Goal: Transaction & Acquisition: Purchase product/service

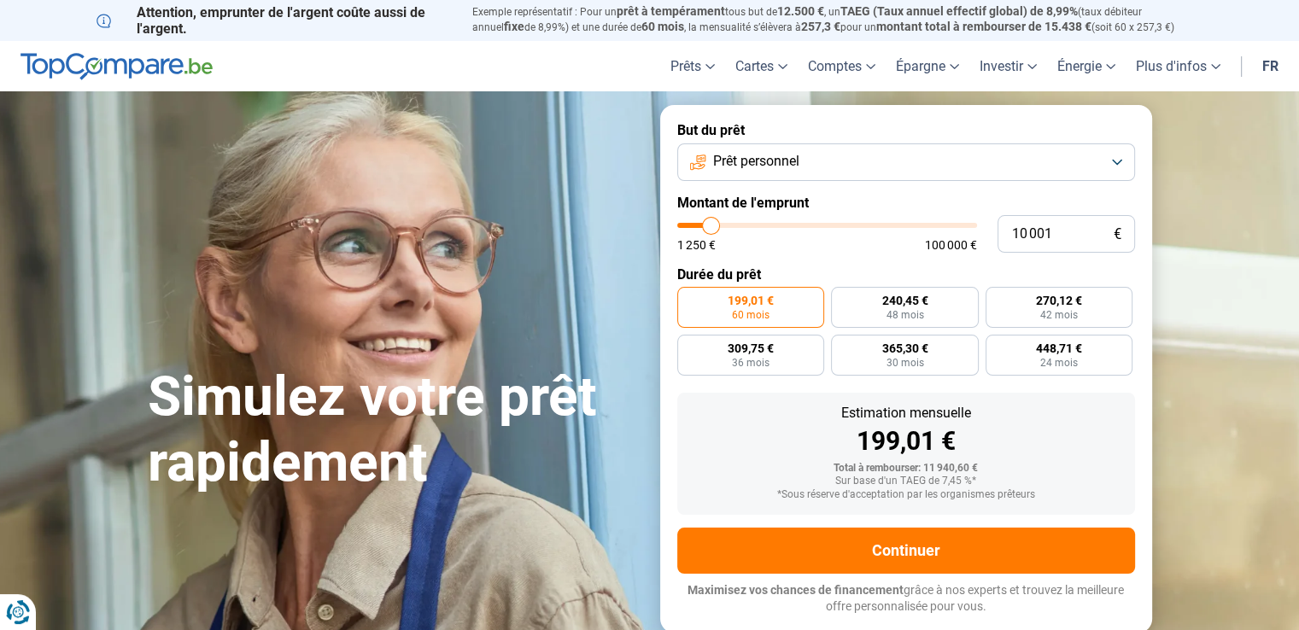
type input "100 000"
type input "100000"
click at [970, 223] on input "range" at bounding box center [827, 225] width 300 height 5
radio input "false"
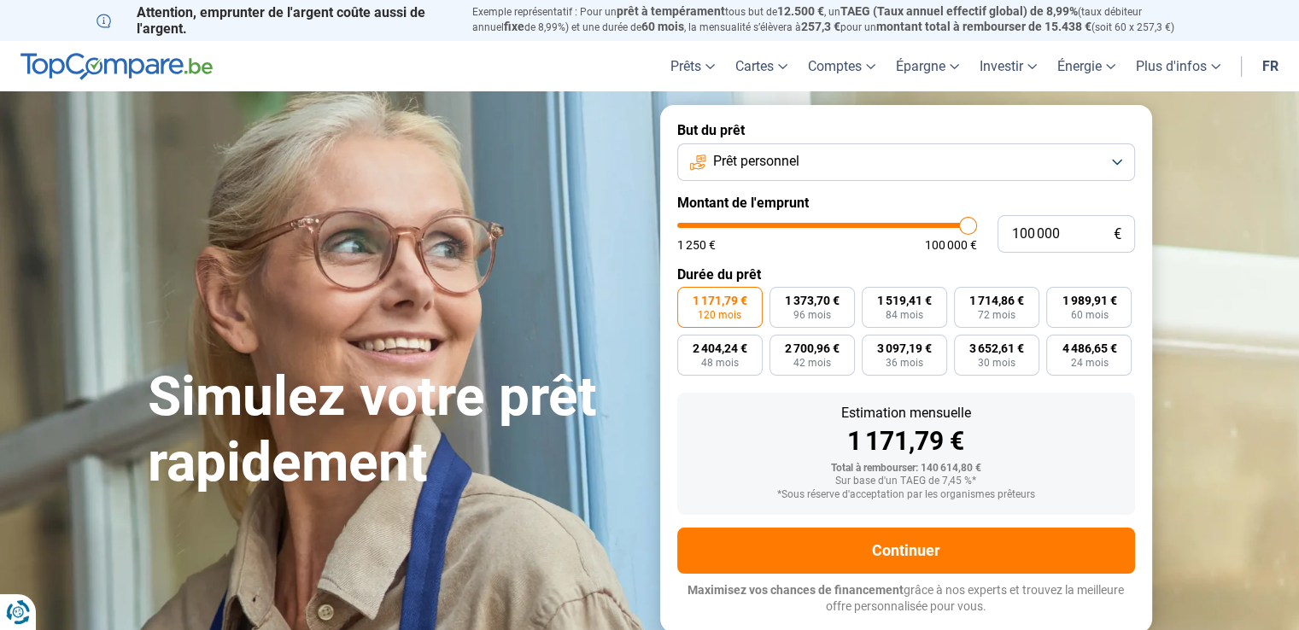
click at [970, 223] on input "range" at bounding box center [827, 225] width 300 height 5
type input "59 500"
type input "59500"
click at [851, 224] on input "range" at bounding box center [827, 225] width 300 height 5
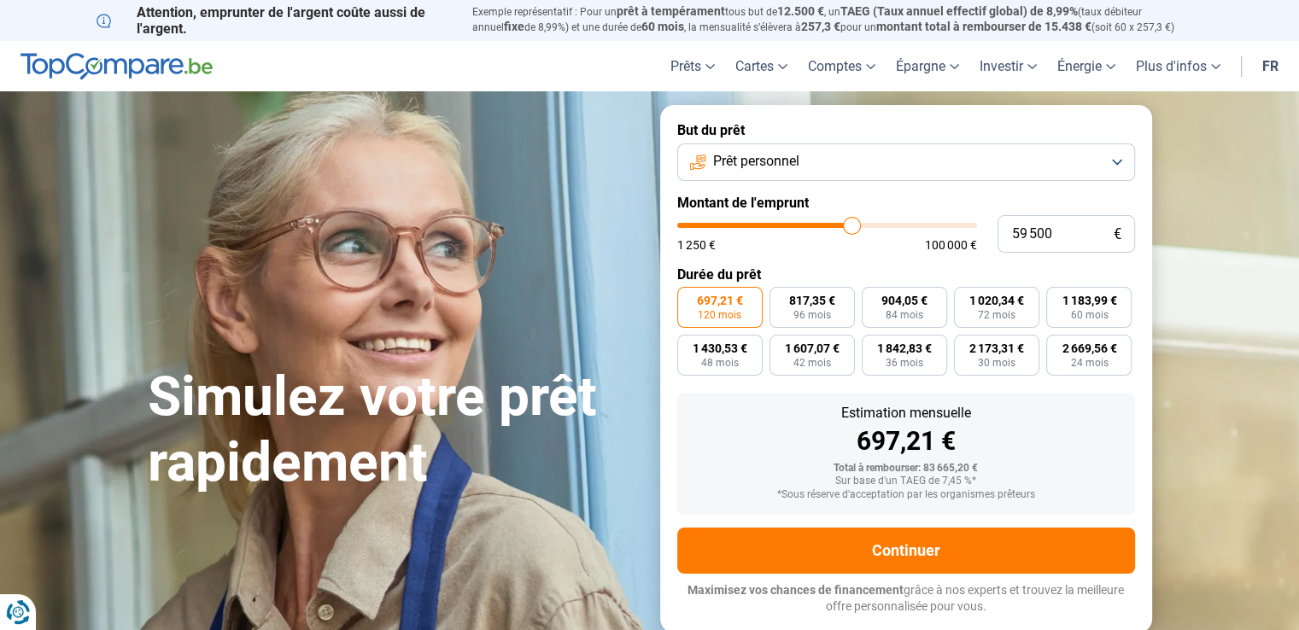
type input "52 250"
type input "52250"
click at [831, 225] on input "range" at bounding box center [827, 225] width 300 height 5
click at [804, 424] on div "Estimation mensuelle 612,26 €" at bounding box center [906, 431] width 430 height 48
click at [1052, 232] on input "52 250" at bounding box center [1065, 234] width 137 height 38
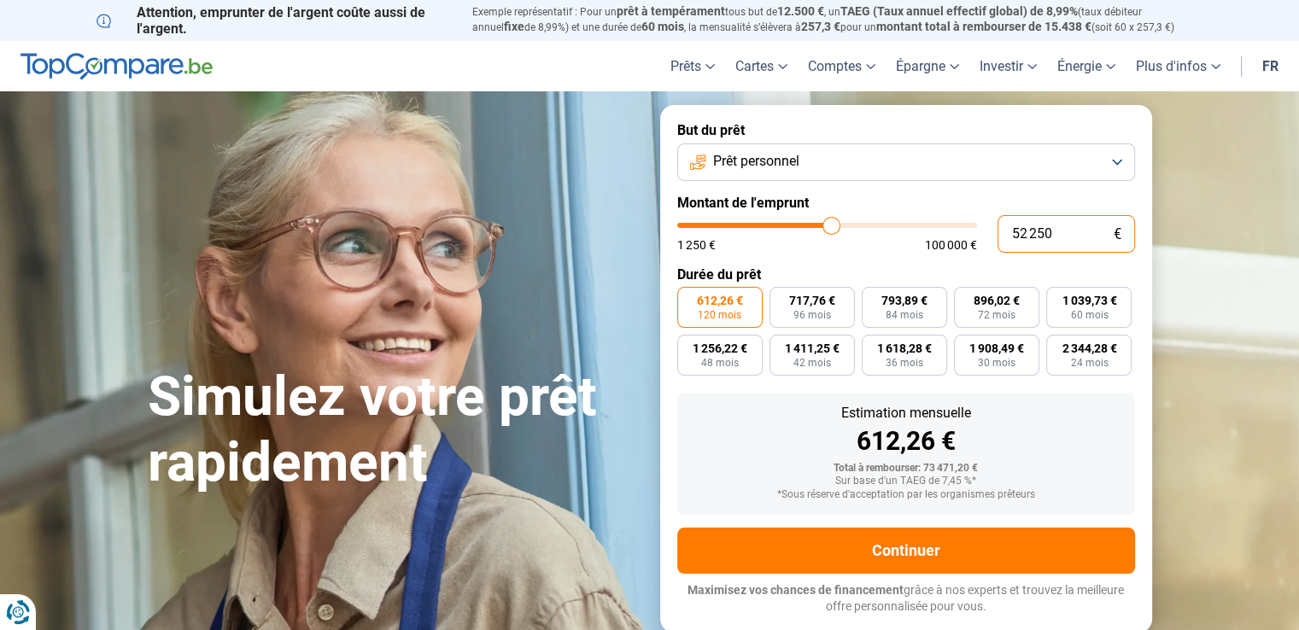
click at [1052, 232] on input "52 250" at bounding box center [1065, 234] width 137 height 38
type input "0"
type input "1250"
type input "1 250"
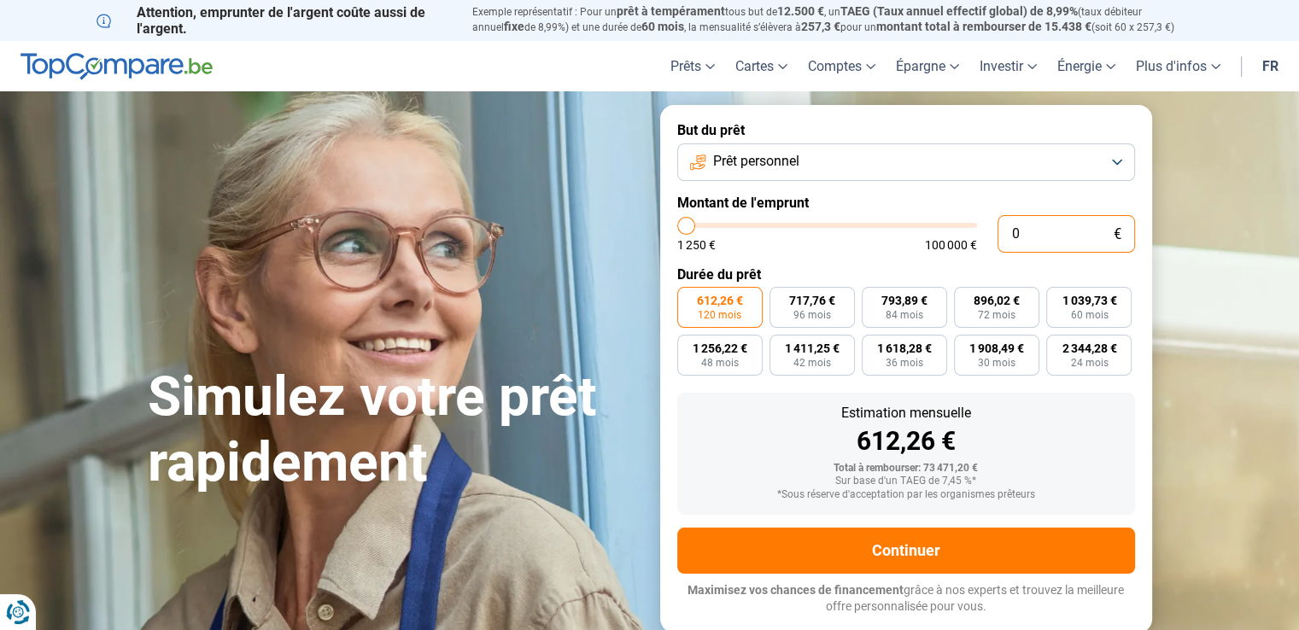
type input "1250"
radio input "true"
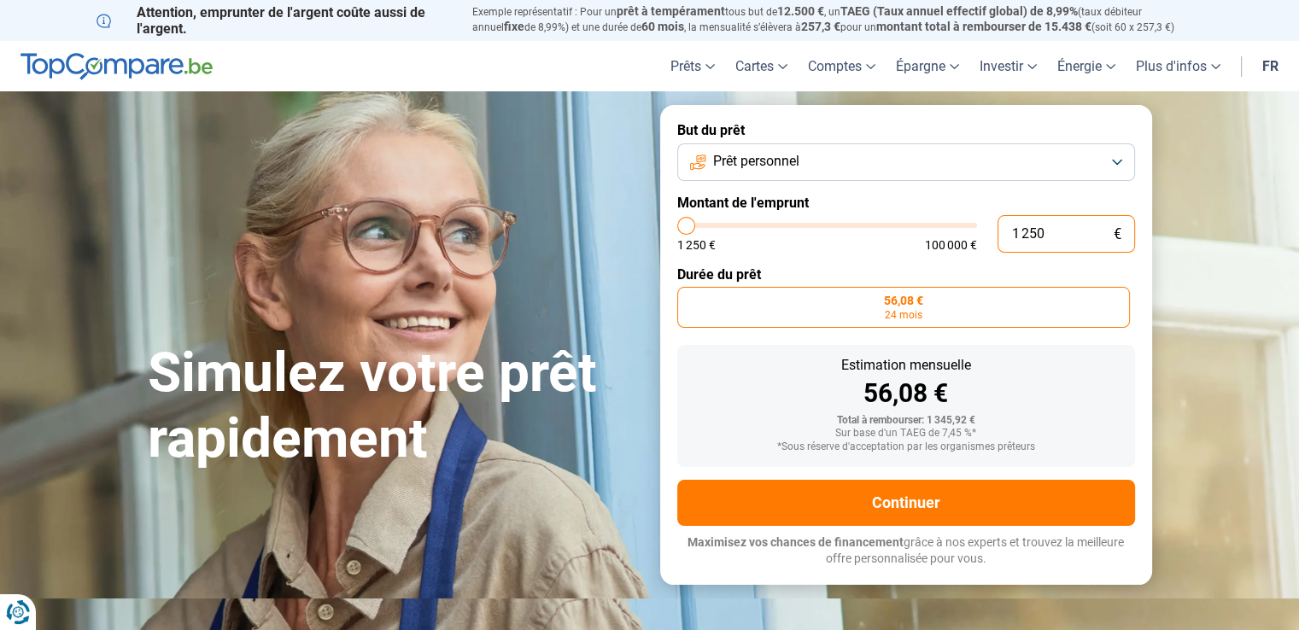
click at [1052, 232] on input "1 250" at bounding box center [1065, 234] width 137 height 38
type input "0"
type input "1250"
type input "1 250"
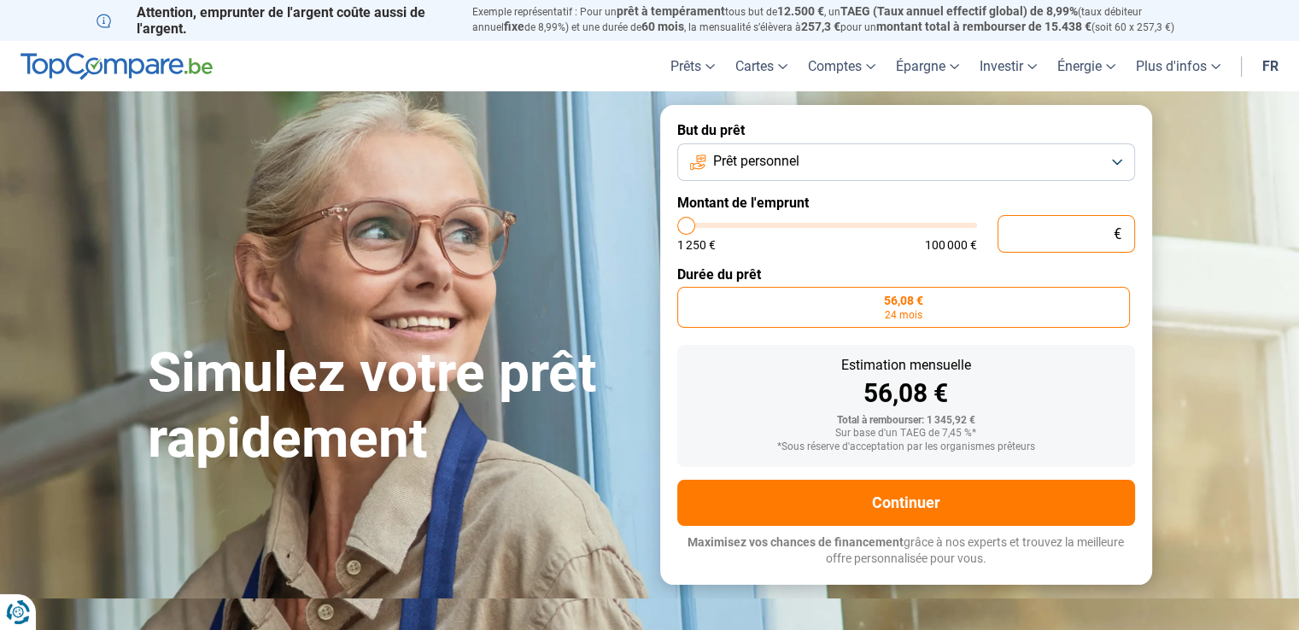
type input "1250"
type input "60 750"
type input "60750"
radio input "false"
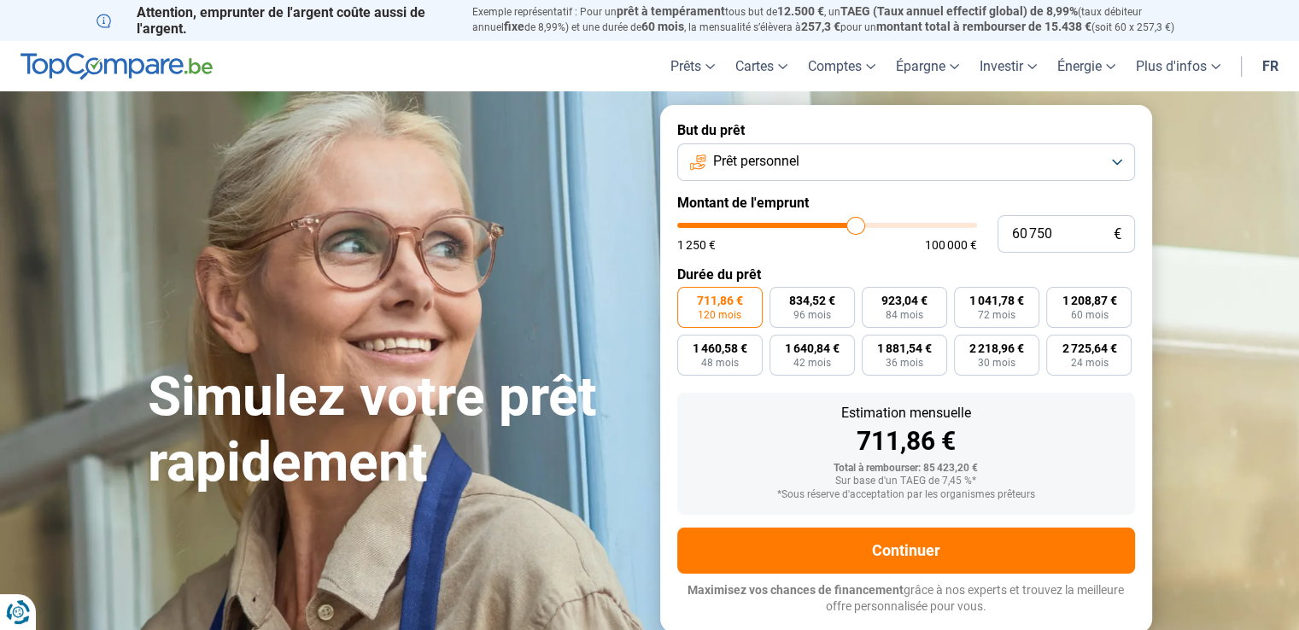
type input "60750"
click at [855, 227] on input "range" at bounding box center [827, 225] width 300 height 5
click at [813, 264] on form "But du prêt Prêt personnel Montant de l'emprunt 60 750 € 1 250 € 100 000 € Duré…" at bounding box center [906, 368] width 492 height 527
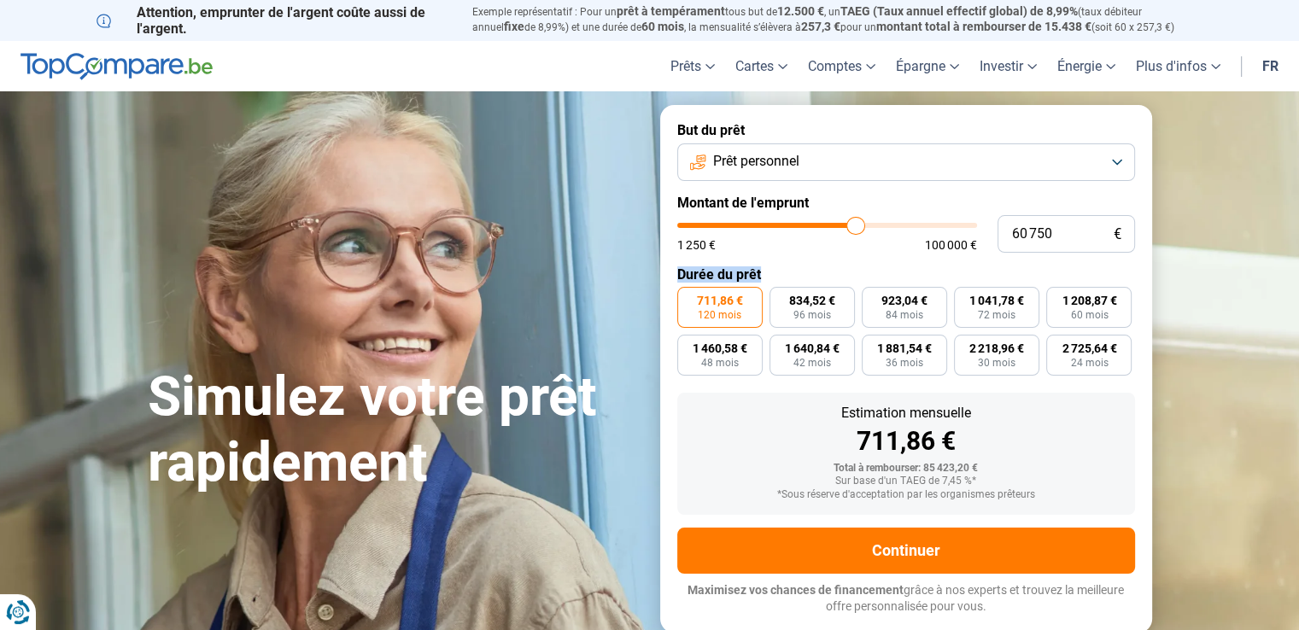
click at [813, 264] on form "But du prêt Prêt personnel Montant de l'emprunt 60 750 € 1 250 € 100 000 € Duré…" at bounding box center [906, 368] width 492 height 527
click at [734, 296] on span "711,86 €" at bounding box center [720, 301] width 46 height 12
click at [688, 296] on input "711,86 € 120 mois" at bounding box center [682, 292] width 11 height 11
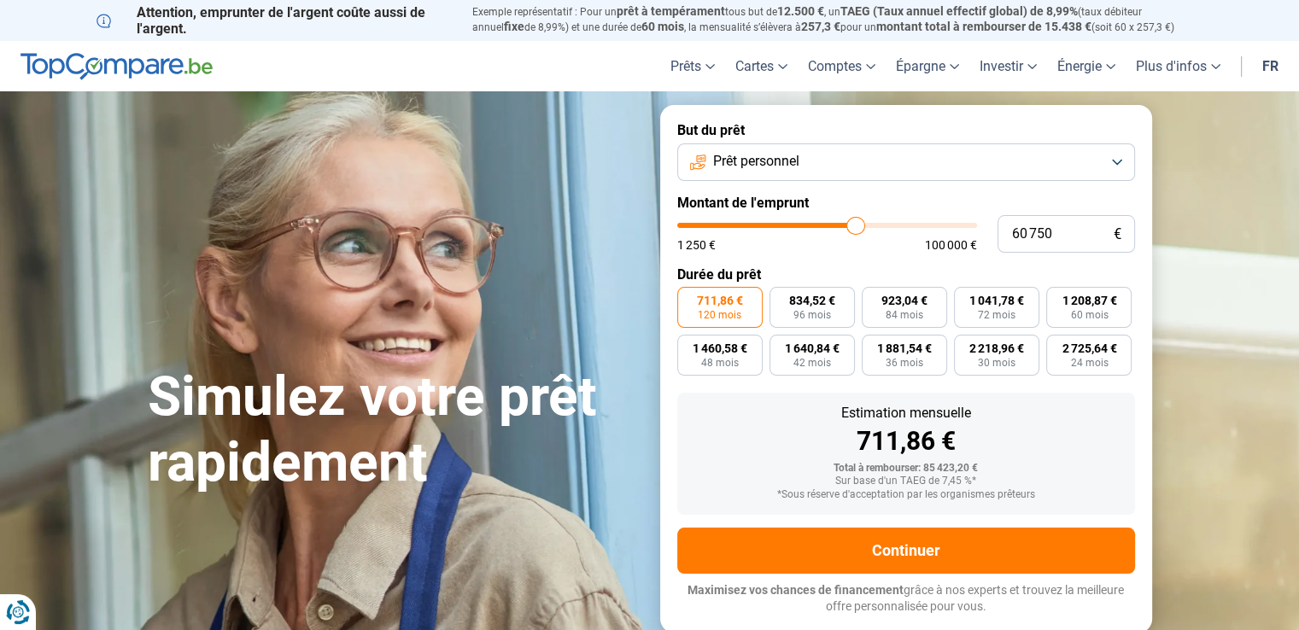
type input "67 750"
type input "67750"
click at [875, 228] on input "range" at bounding box center [827, 225] width 300 height 5
type input "76 500"
type input "76500"
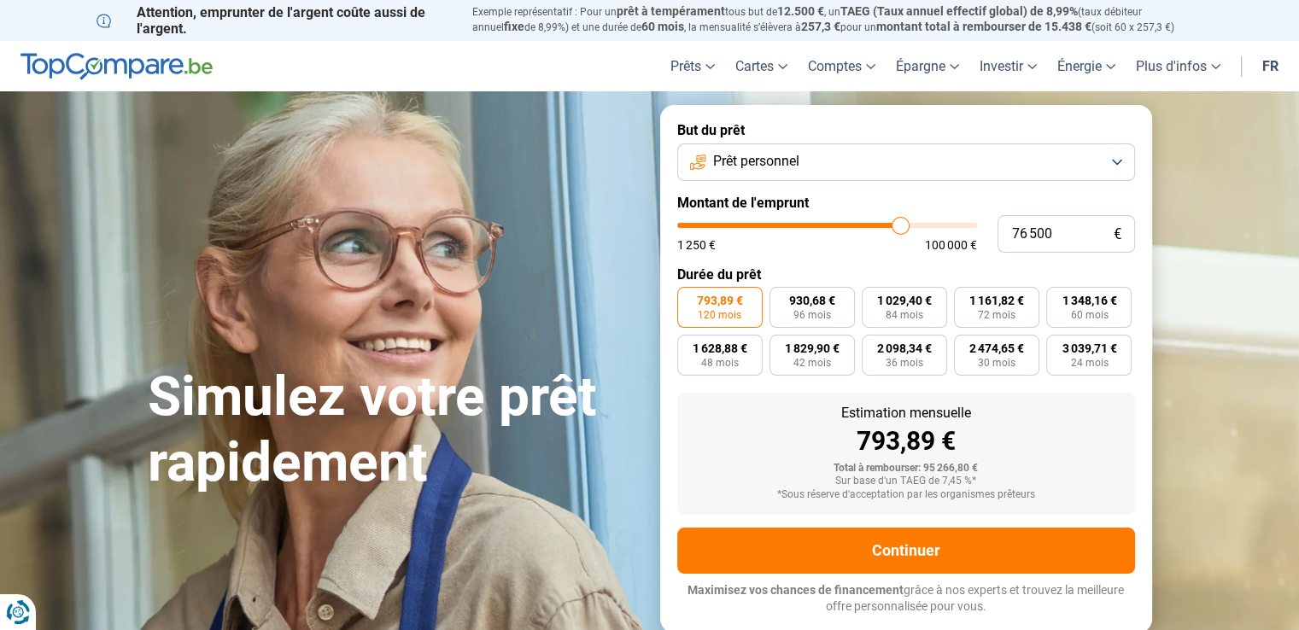
click at [900, 226] on input "range" at bounding box center [827, 225] width 300 height 5
type input "82 000"
type input "82000"
click at [916, 226] on input "range" at bounding box center [827, 225] width 300 height 5
type input "88 500"
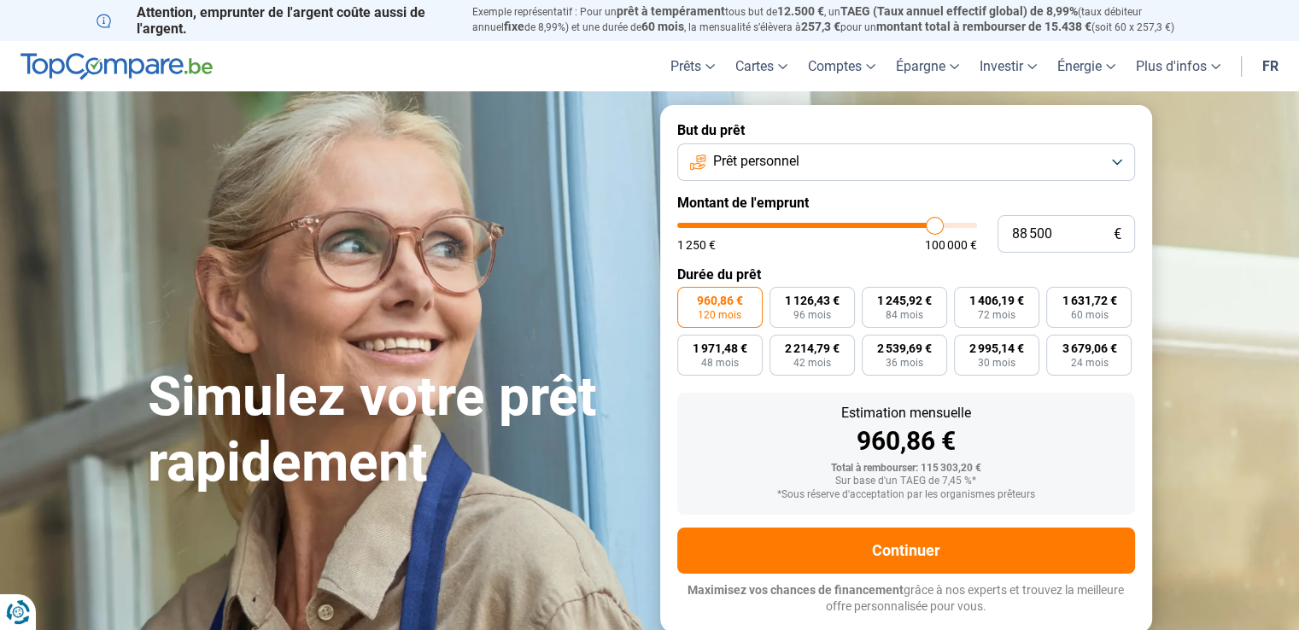
type input "88500"
click at [934, 228] on input "range" at bounding box center [827, 225] width 300 height 5
click at [978, 225] on div "88 500 € 1 250 € 100 000 €" at bounding box center [906, 234] width 458 height 38
type input "100 000"
type input "100000"
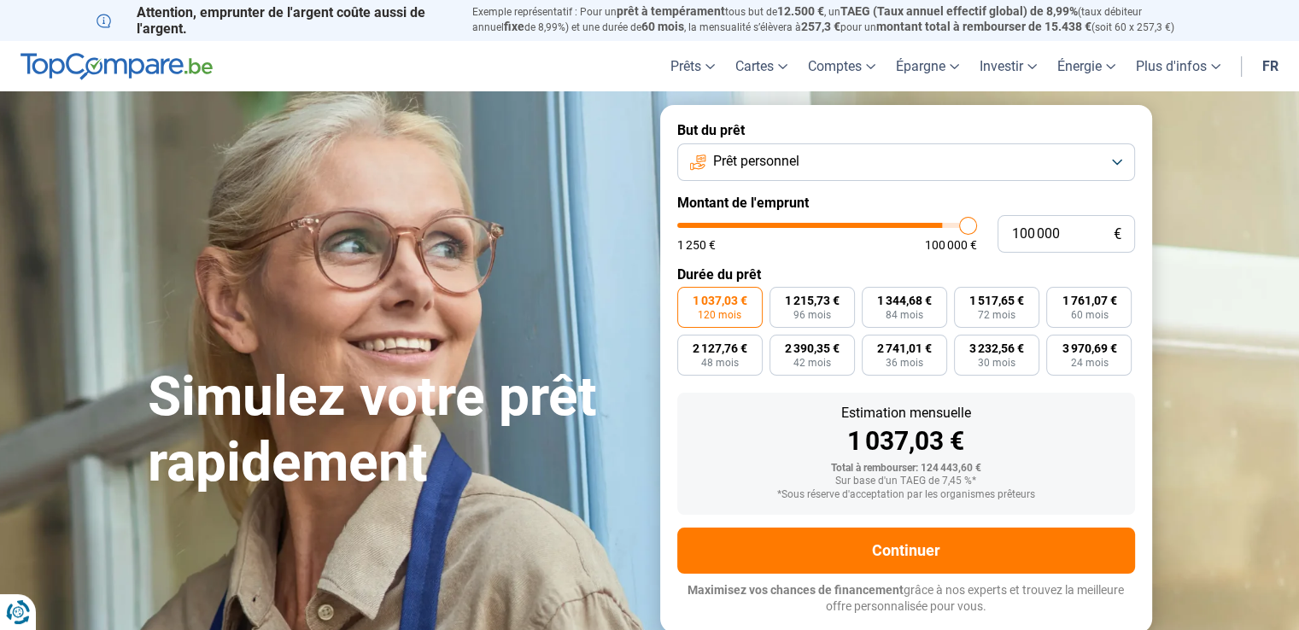
click at [972, 226] on input "range" at bounding box center [827, 225] width 300 height 5
click at [985, 227] on div "100 000 € 1 250 € 100 000 €" at bounding box center [906, 234] width 458 height 38
click at [693, 300] on span "1 171,79 €" at bounding box center [720, 301] width 55 height 12
click at [688, 298] on input "1 171,79 € 120 mois" at bounding box center [682, 292] width 11 height 11
click at [693, 300] on span "1 171,79 €" at bounding box center [720, 301] width 55 height 12
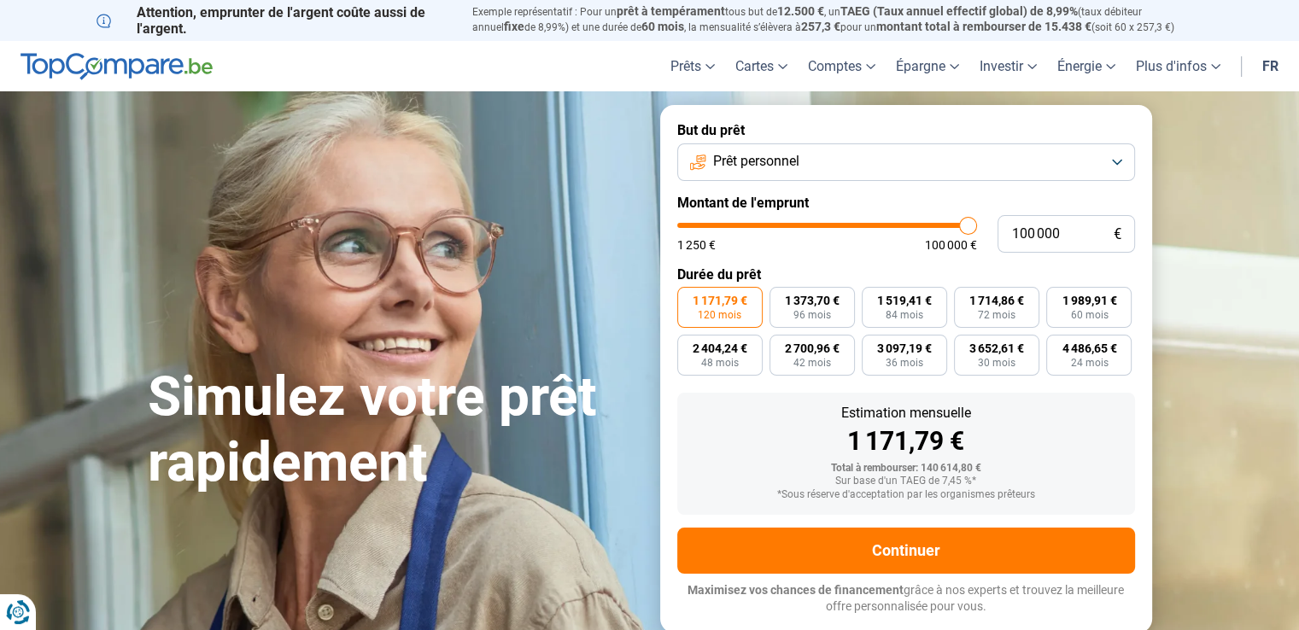
click at [688, 298] on input "1 171,79 € 120 mois" at bounding box center [682, 292] width 11 height 11
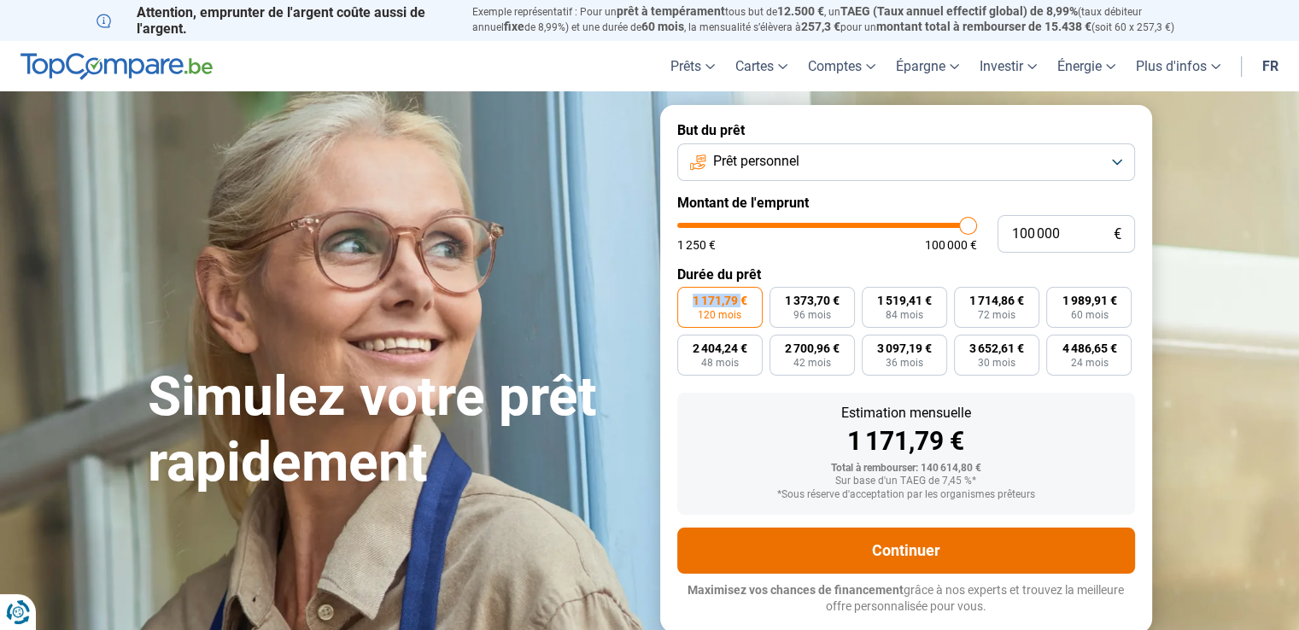
click at [925, 541] on button "Continuer" at bounding box center [906, 551] width 458 height 46
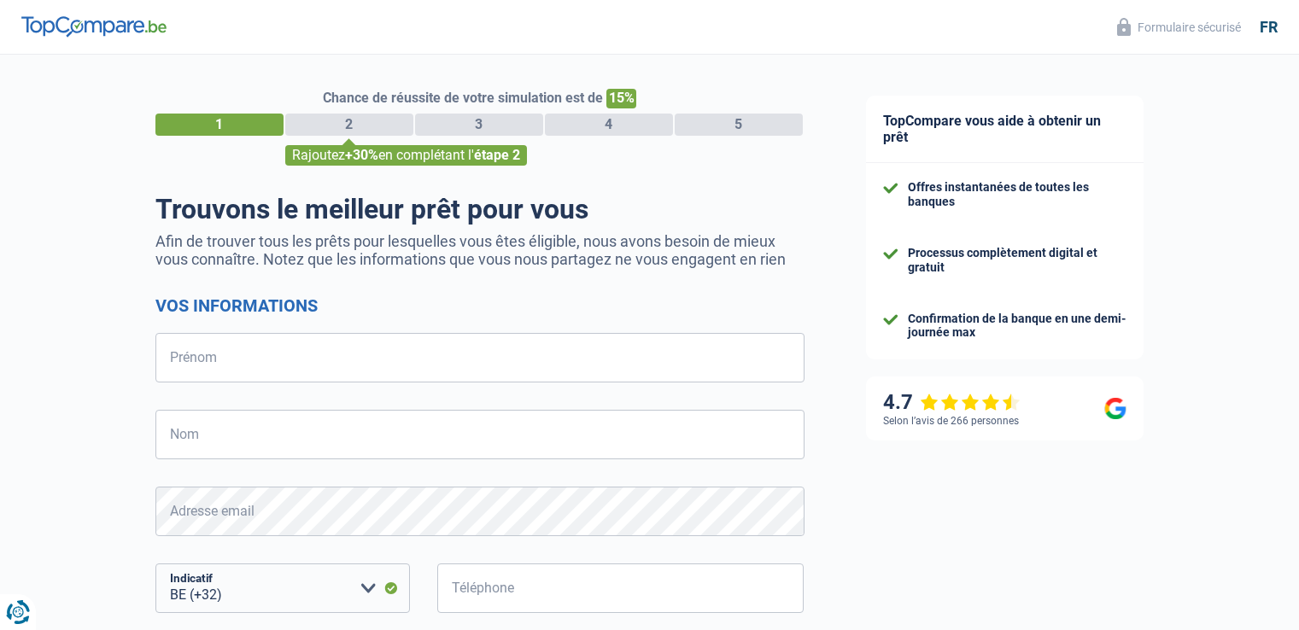
select select "32"
